Goal: Use online tool/utility: Utilize a website feature to perform a specific function

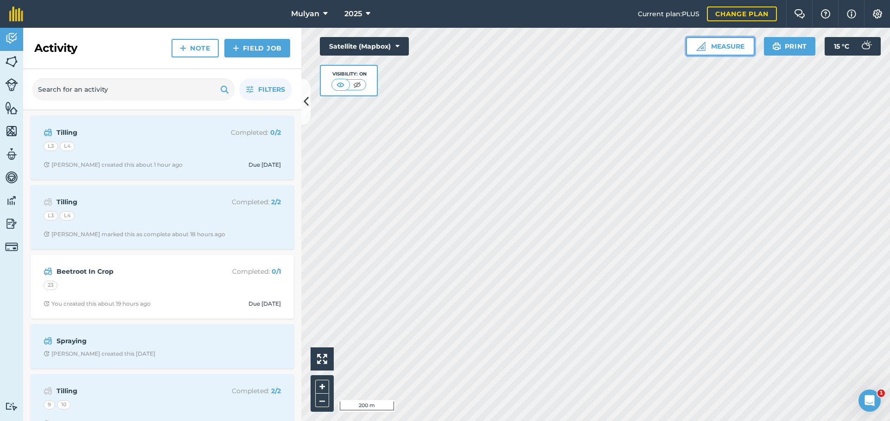
click at [713, 48] on button "Measure" at bounding box center [720, 46] width 69 height 19
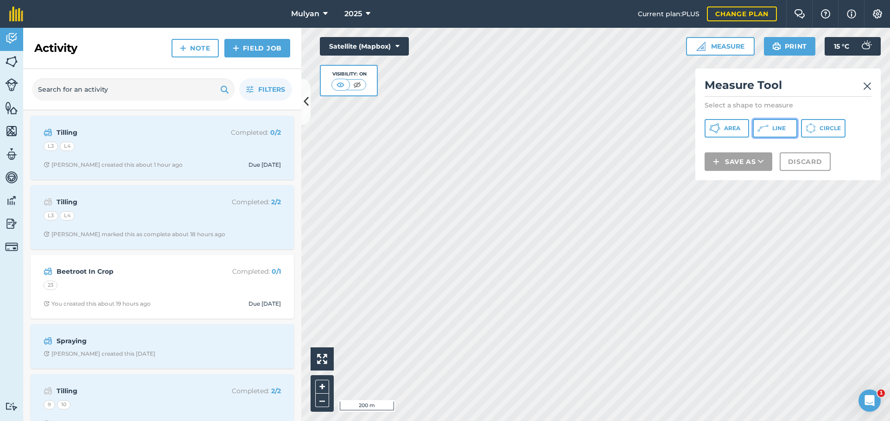
click at [771, 128] on button "Line" at bounding box center [775, 128] width 45 height 19
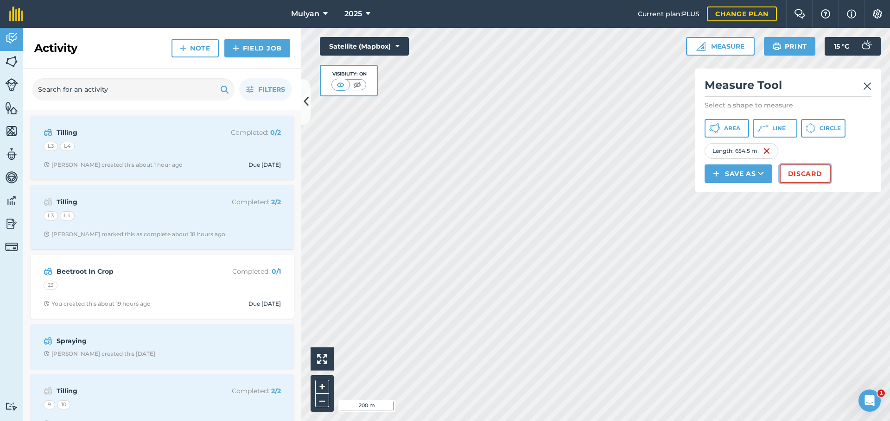
click at [819, 173] on button "Discard" at bounding box center [805, 174] width 51 height 19
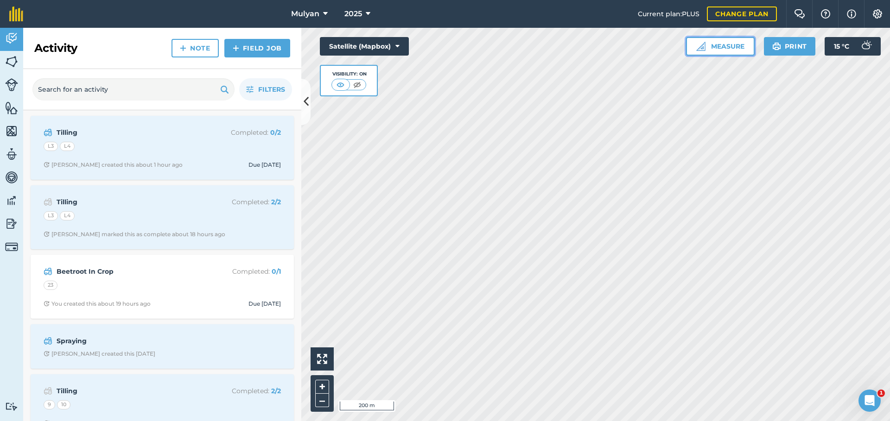
click at [714, 45] on button "Measure" at bounding box center [720, 46] width 69 height 19
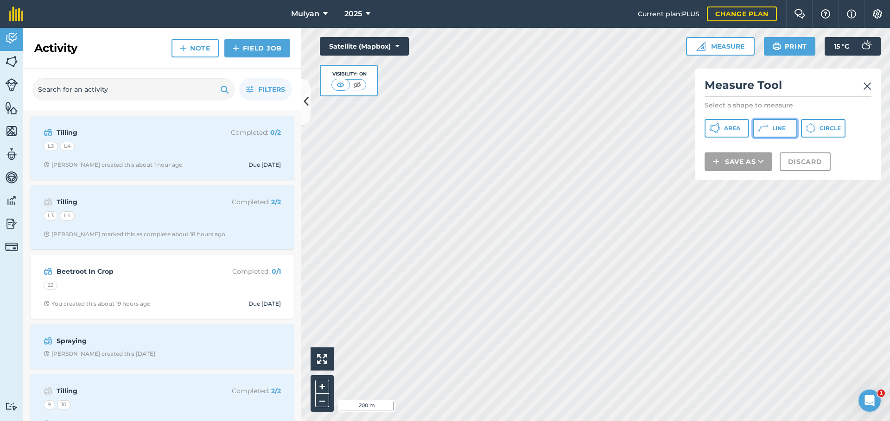
click at [772, 129] on span "Line" at bounding box center [778, 128] width 13 height 7
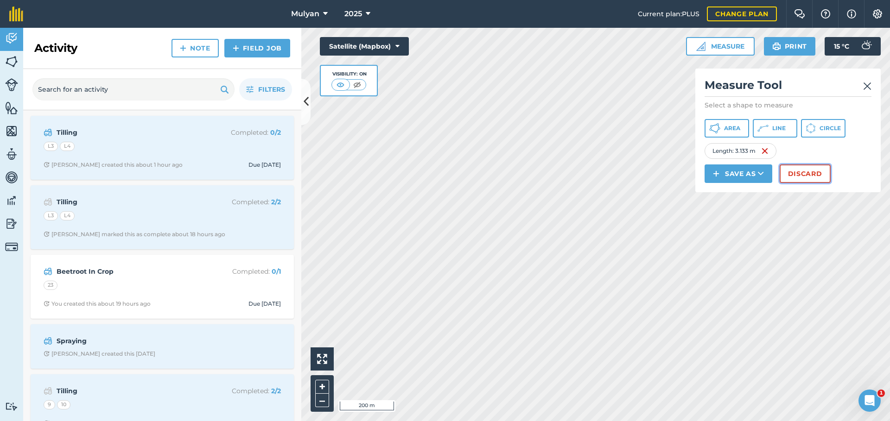
click at [797, 173] on button "Discard" at bounding box center [805, 174] width 51 height 19
